Goal: Navigation & Orientation: Find specific page/section

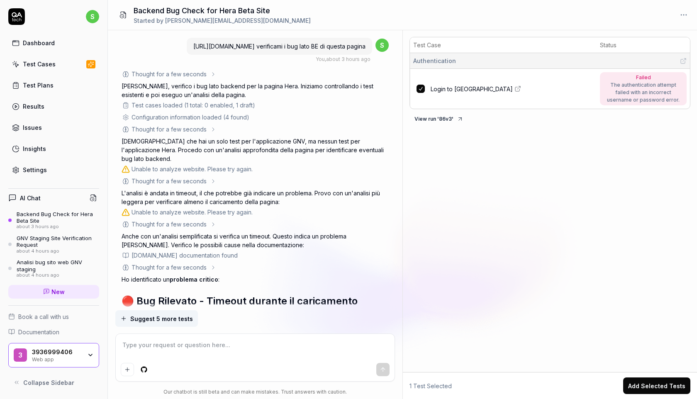
click at [19, 17] on icon at bounding box center [16, 16] width 17 height 17
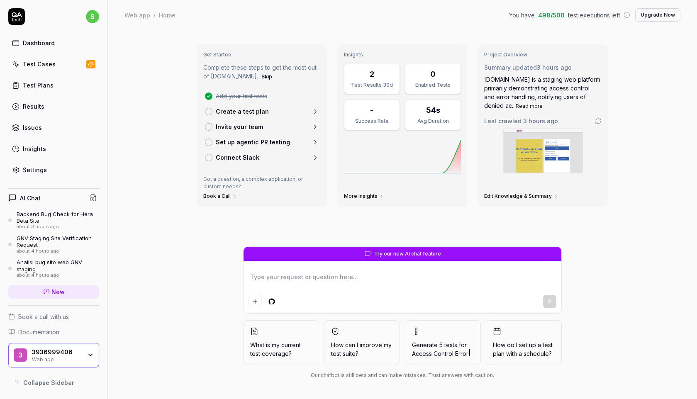
type textarea "*"
click at [63, 66] on link "Test Cases" at bounding box center [53, 64] width 91 height 16
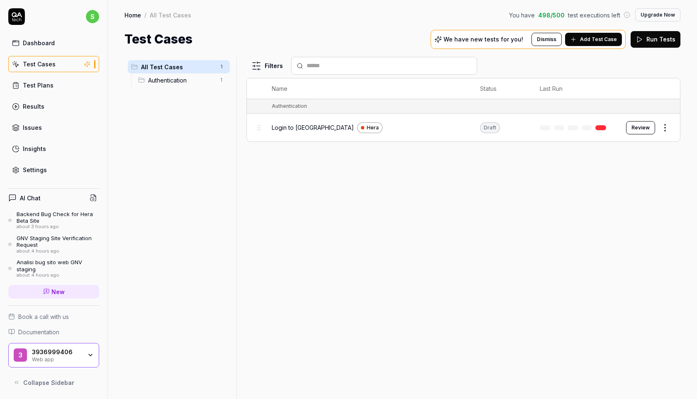
click at [165, 84] on div "Authentication 1" at bounding box center [182, 79] width 95 height 13
click at [167, 68] on span "All Test Cases" at bounding box center [178, 67] width 74 height 9
click at [31, 162] on link "Settings" at bounding box center [53, 170] width 91 height 16
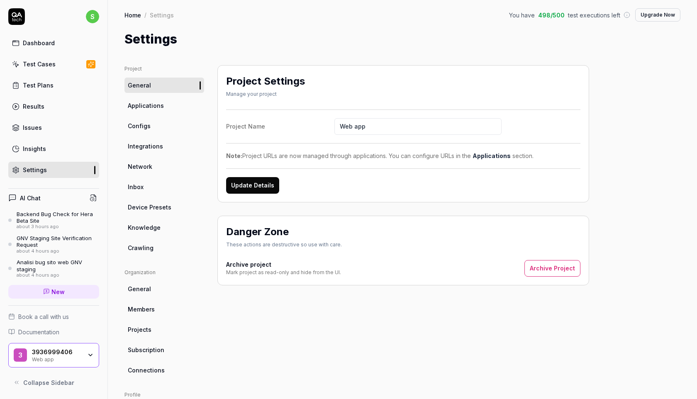
click at [147, 166] on span "Network" at bounding box center [140, 166] width 24 height 9
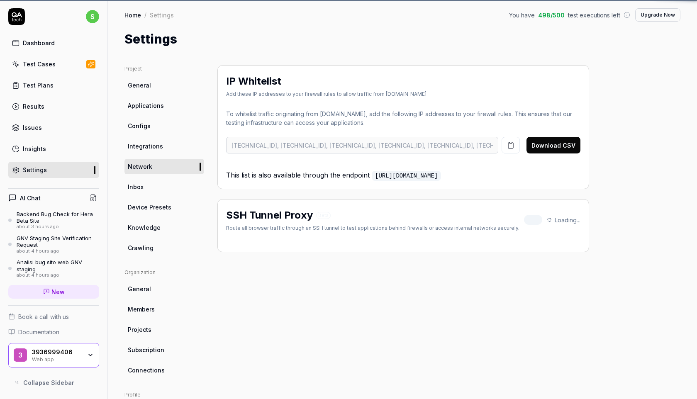
click at [147, 147] on span "Integrations" at bounding box center [145, 146] width 35 height 9
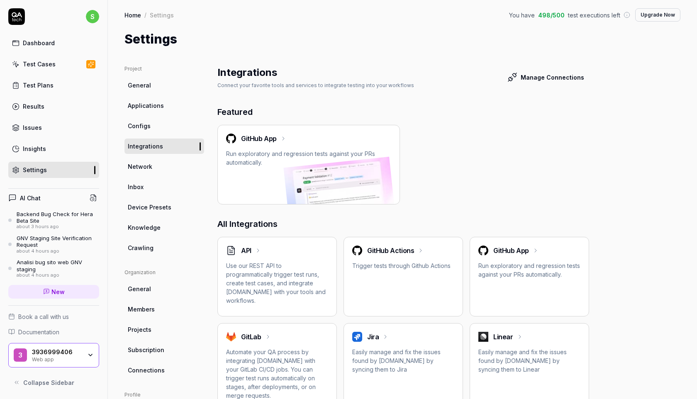
click at [139, 165] on span "Network" at bounding box center [140, 166] width 24 height 9
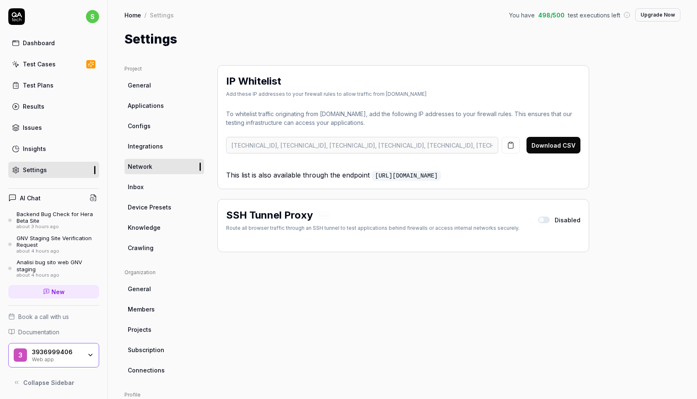
click at [143, 107] on span "Applications" at bounding box center [146, 105] width 36 height 9
